Goal: Transaction & Acquisition: Download file/media

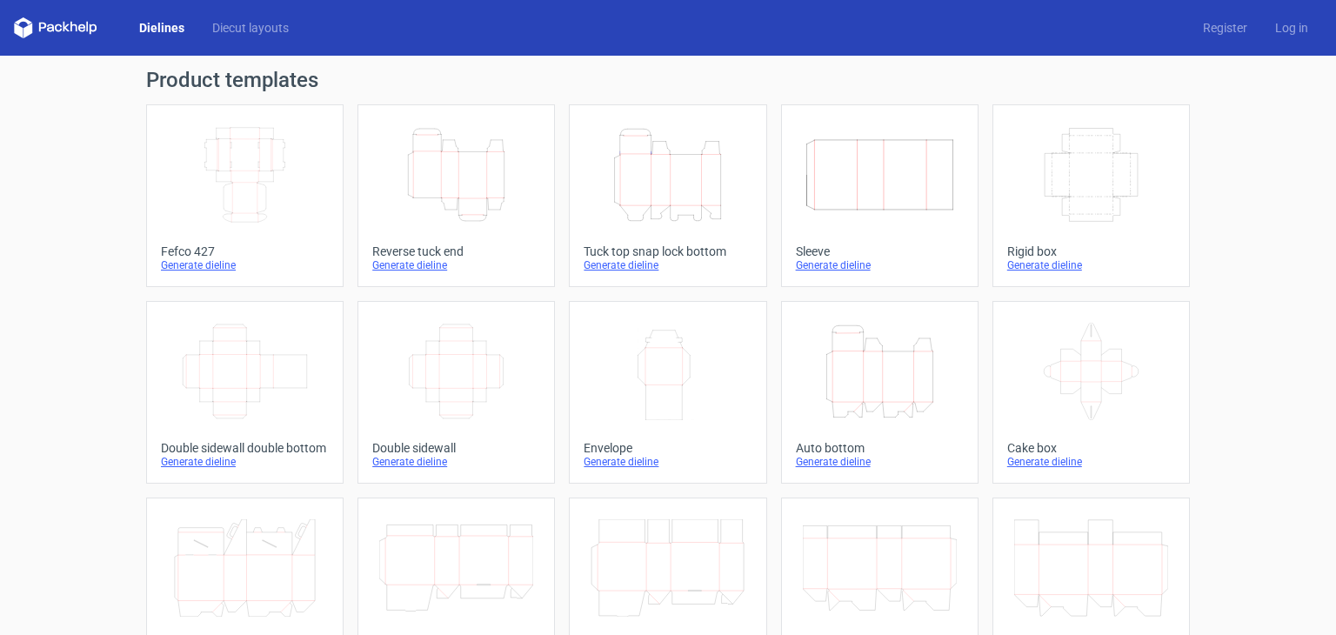
click at [463, 180] on icon "Height Depth Width" at bounding box center [456, 174] width 154 height 97
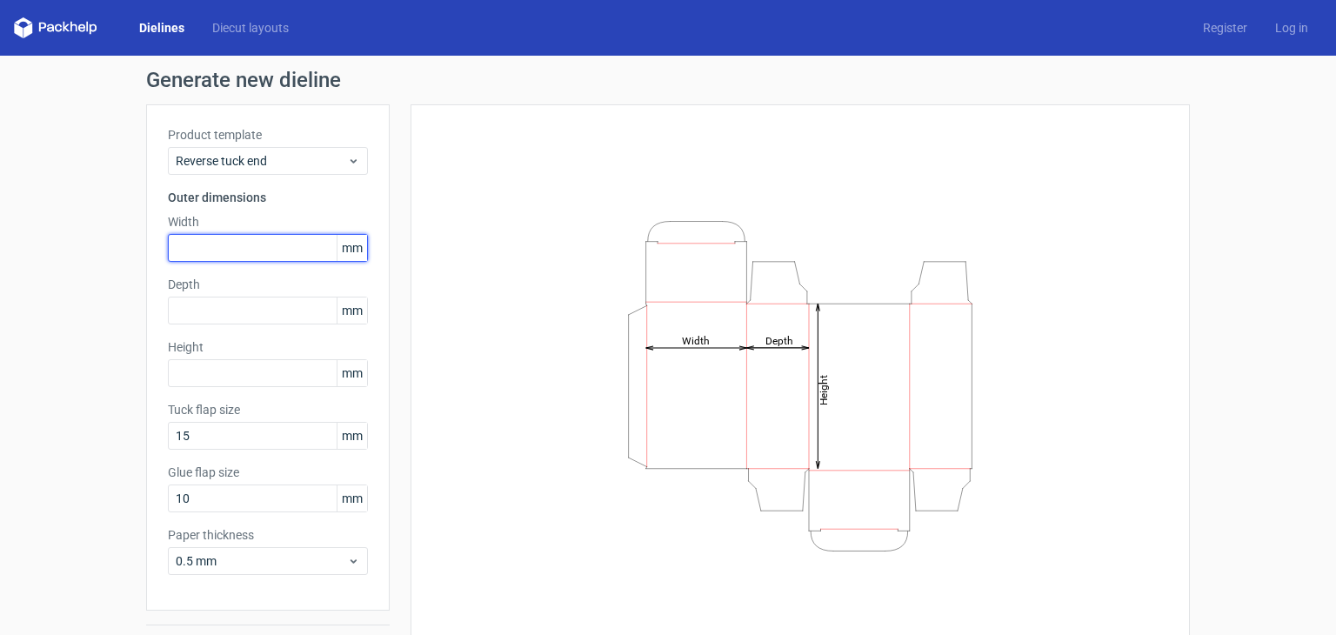
click at [202, 259] on input "text" at bounding box center [268, 248] width 200 height 28
type input "152"
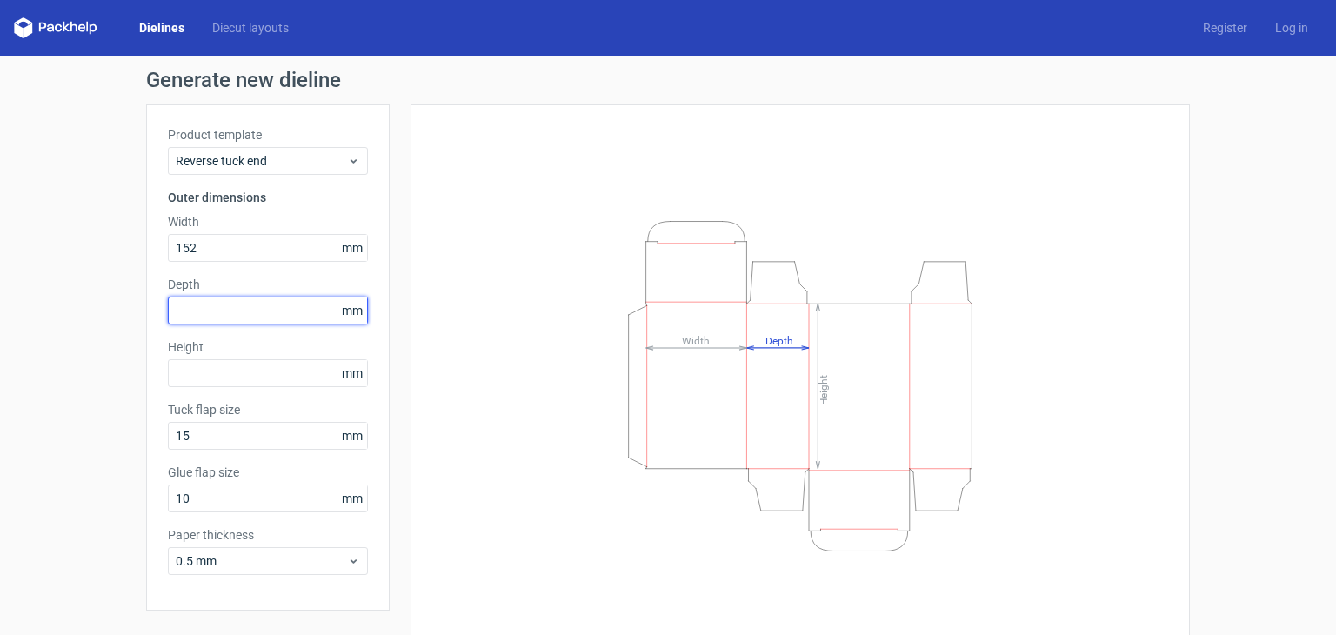
click at [181, 317] on input "text" at bounding box center [268, 311] width 200 height 28
type input "41"
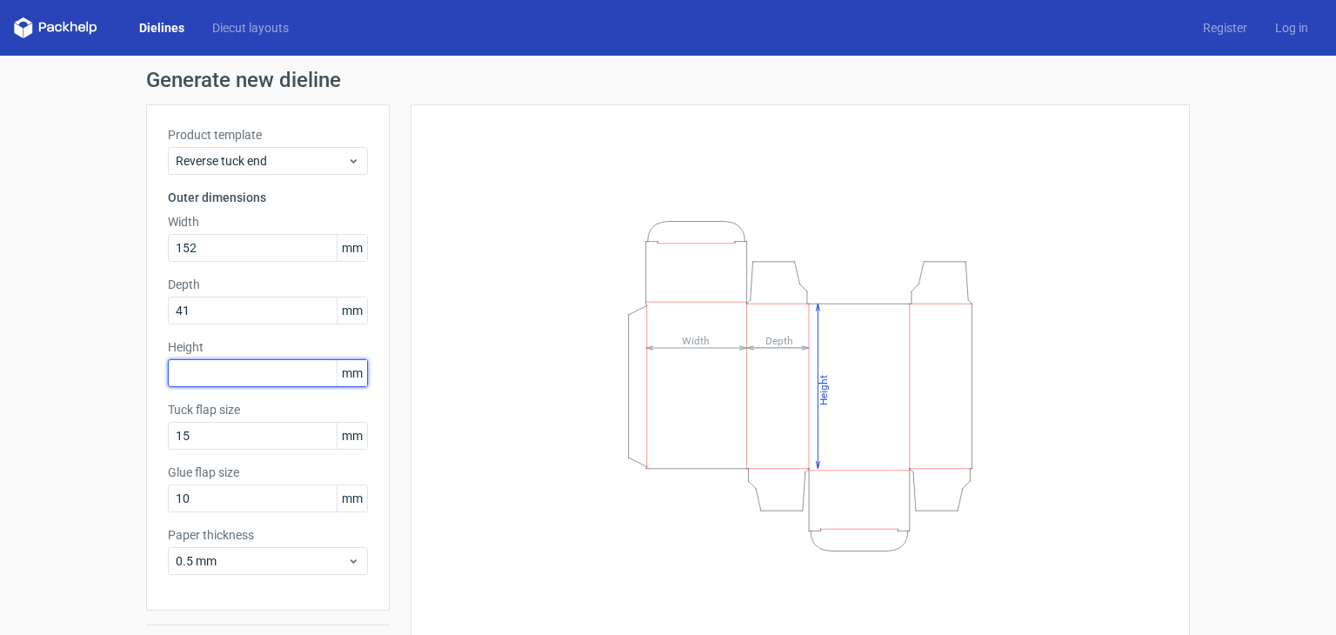
click at [190, 373] on input "text" at bounding box center [268, 373] width 200 height 28
type input "60"
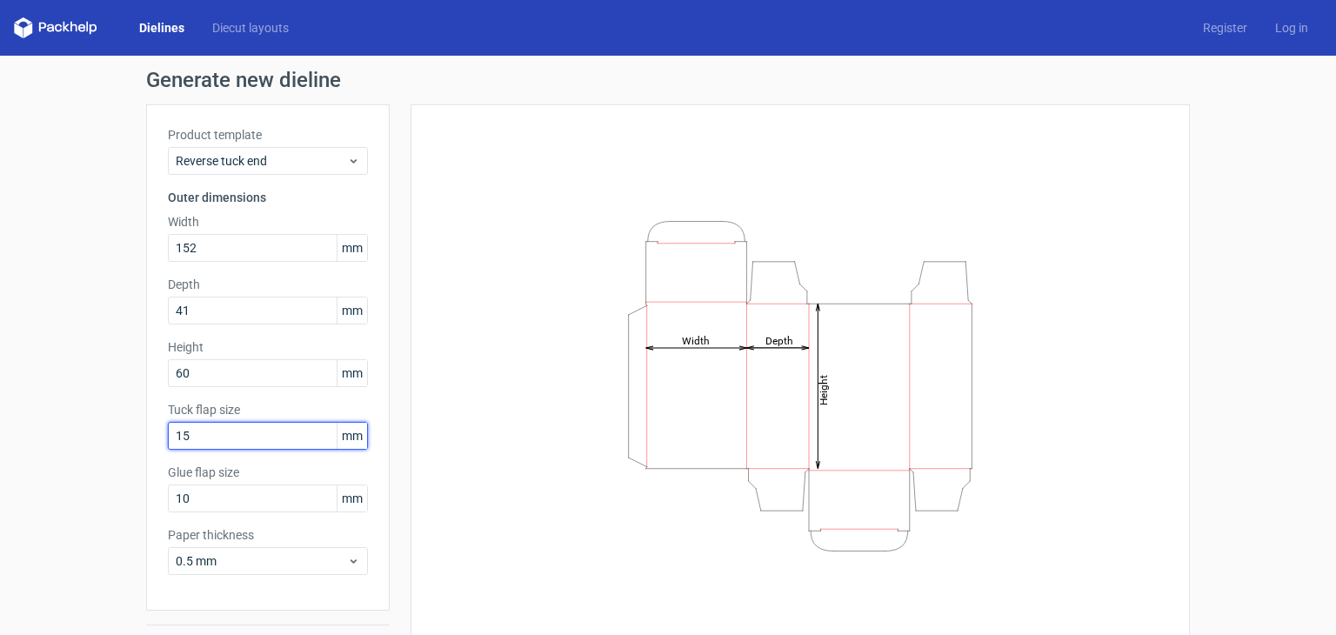
drag, startPoint x: 202, startPoint y: 436, endPoint x: 139, endPoint y: 454, distance: 65.2
click at [146, 454] on div "Product template Reverse tuck end Outer dimensions Width 152 mm Depth 41 mm Hei…" at bounding box center [267, 357] width 243 height 506
drag, startPoint x: 197, startPoint y: 443, endPoint x: 123, endPoint y: 463, distance: 76.6
click at [123, 463] on div "Generate new dieline Product template Reverse tuck end Outer dimensions Width 1…" at bounding box center [668, 368] width 1336 height 625
type input "16"
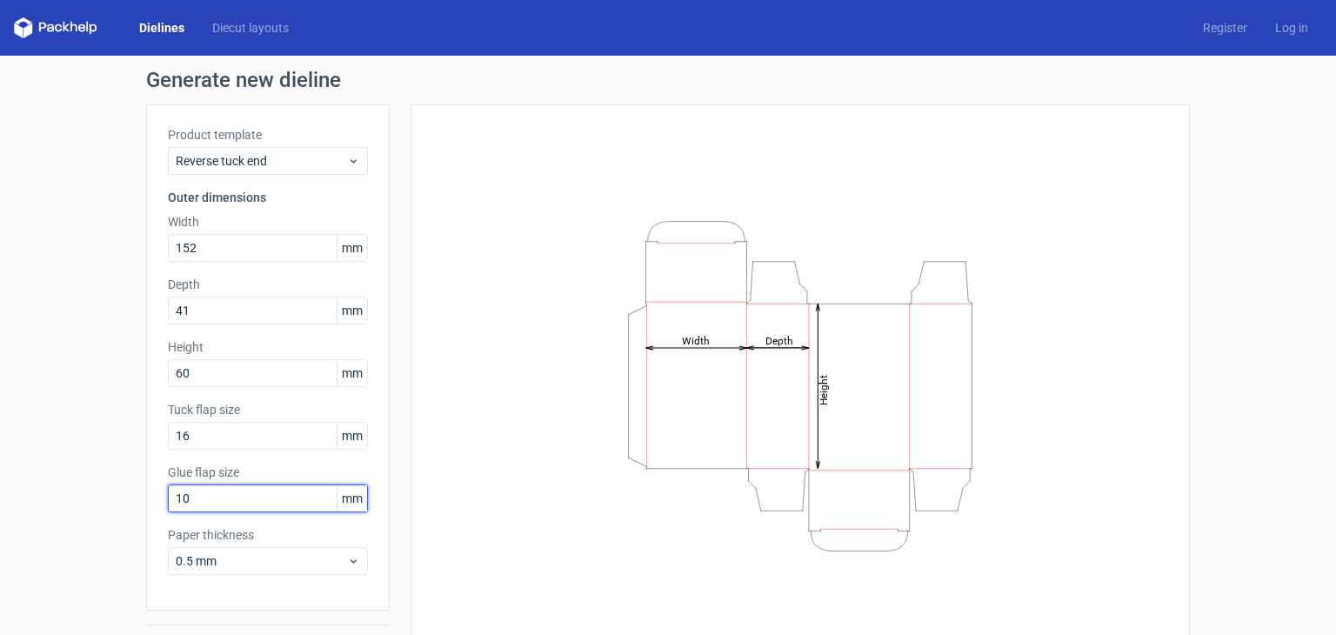
drag, startPoint x: 190, startPoint y: 493, endPoint x: 132, endPoint y: 512, distance: 61.3
click at [117, 515] on div "Generate new dieline Product template Reverse tuck end Outer dimensions Width 1…" at bounding box center [668, 368] width 1336 height 625
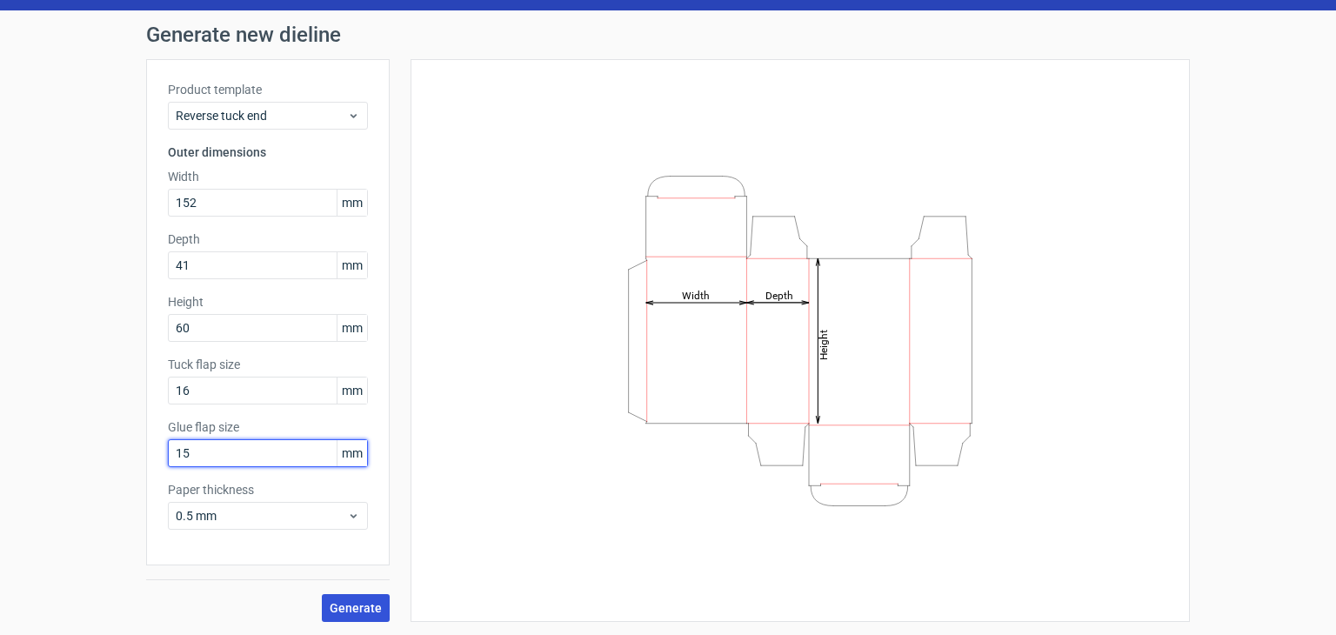
type input "15"
click at [355, 610] on span "Generate" at bounding box center [356, 608] width 52 height 12
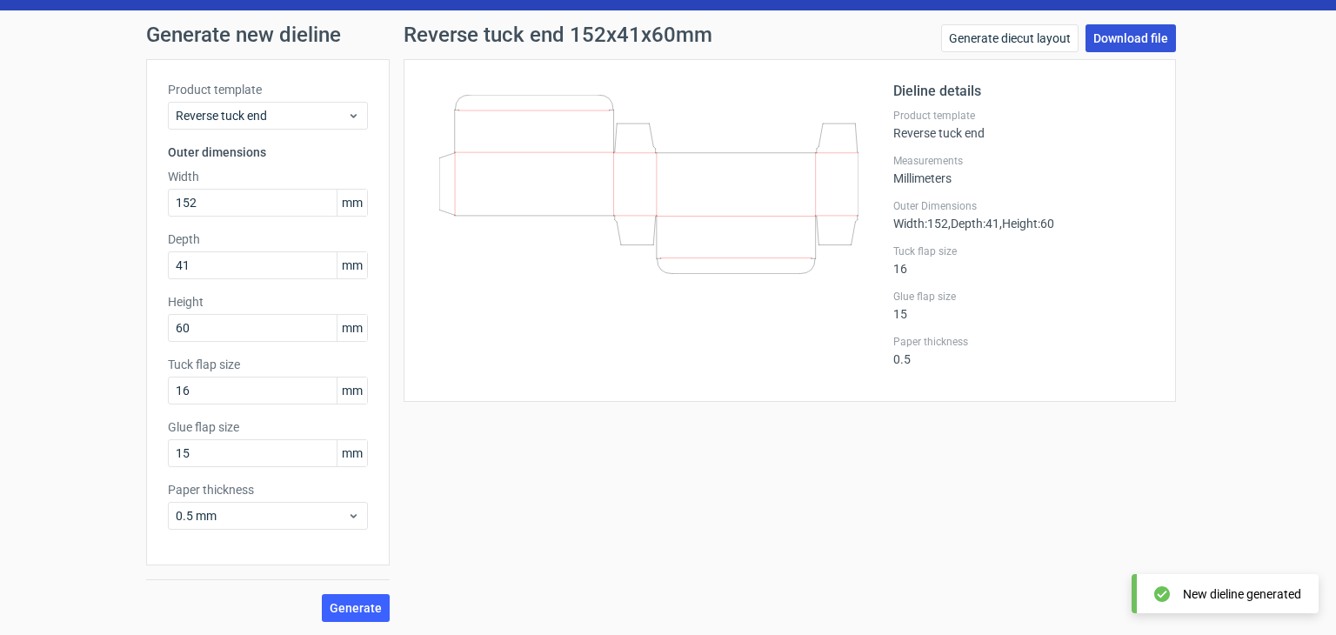
click at [1137, 35] on link "Download file" at bounding box center [1130, 38] width 90 height 28
